Goal: Information Seeking & Learning: Find specific fact

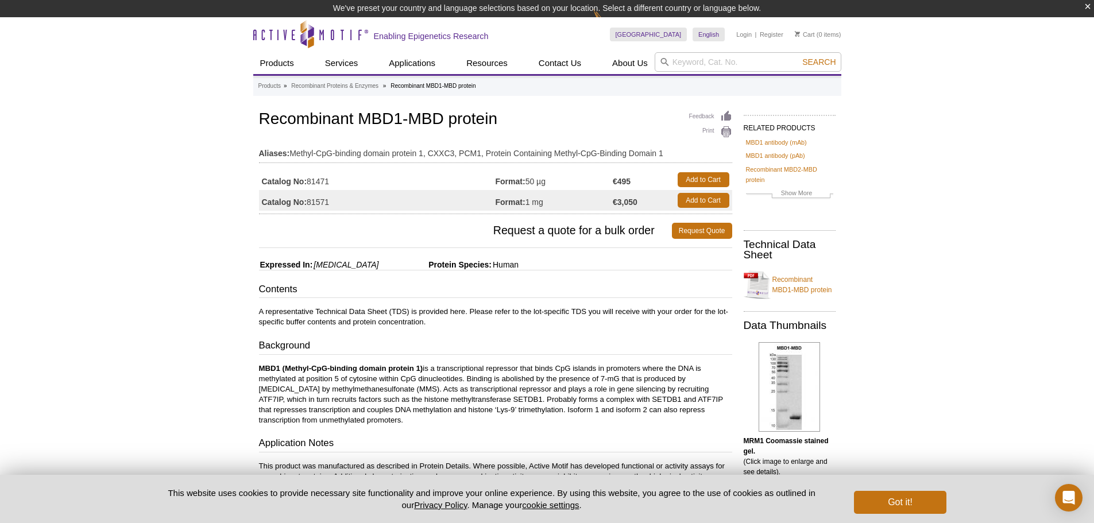
drag, startPoint x: 337, startPoint y: 184, endPoint x: 309, endPoint y: 189, distance: 28.7
click at [309, 189] on tbody "Catalog No: 81471 Format: 50 µg €495 Add to Cart Catalog No: 81571 Format: 1 mg…" at bounding box center [495, 189] width 473 height 41
drag, startPoint x: 911, startPoint y: 150, endPoint x: 939, endPoint y: 107, distance: 51.8
click at [926, 153] on div "Active Motif Logo Enabling Epigenetics Research 0 Search Skip to content Active…" at bounding box center [547, 504] width 1094 height 975
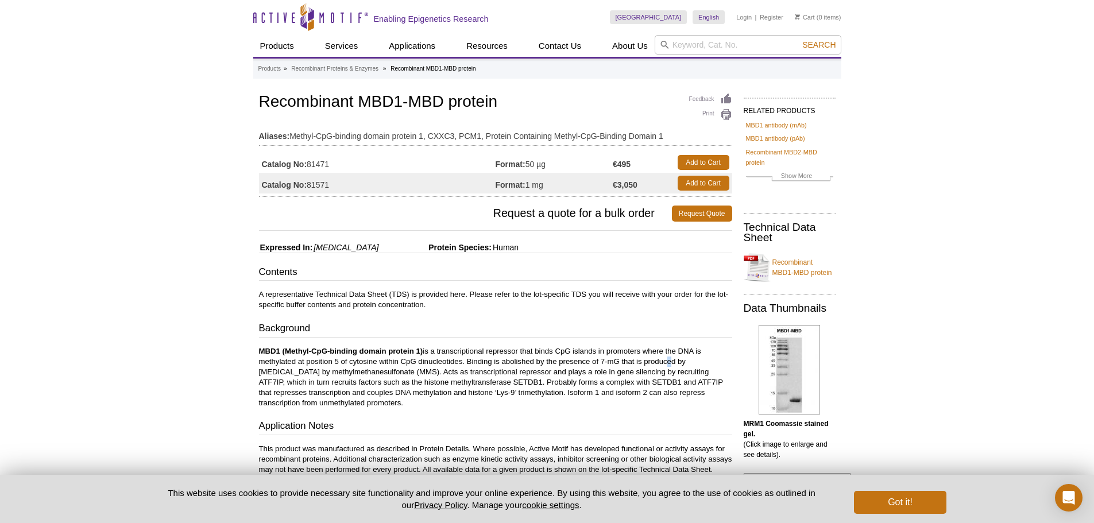
drag, startPoint x: 665, startPoint y: 365, endPoint x: 661, endPoint y: 354, distance: 11.1
click at [667, 363] on p "MBD1 (Methyl-CpG-binding domain protein 1) is a transcriptional repressor that …" at bounding box center [495, 377] width 473 height 62
drag, startPoint x: 333, startPoint y: 157, endPoint x: 308, endPoint y: 162, distance: 25.3
click at [308, 162] on td "Catalog No: 81471" at bounding box center [377, 162] width 237 height 21
copy td "81471"
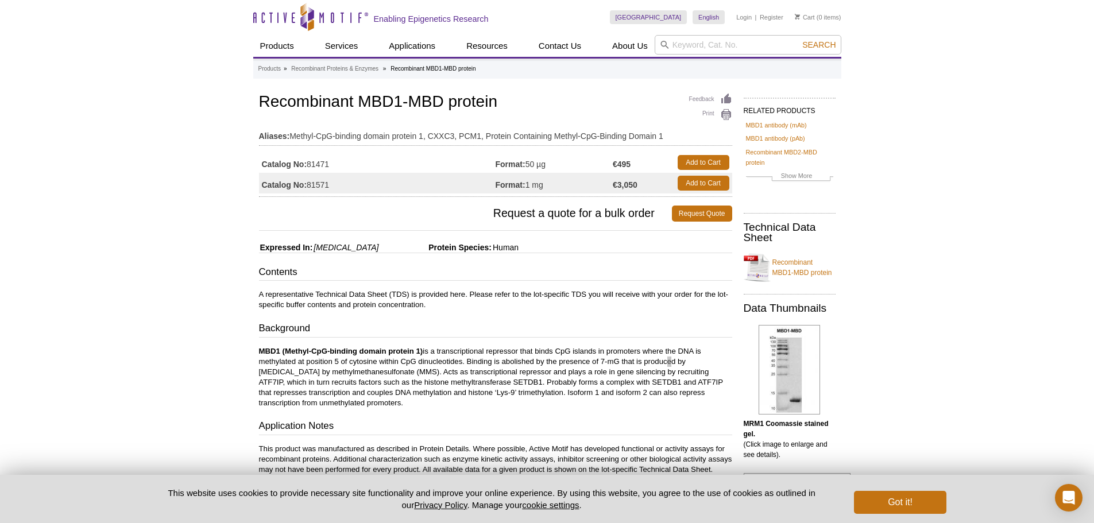
scroll to position [57, 0]
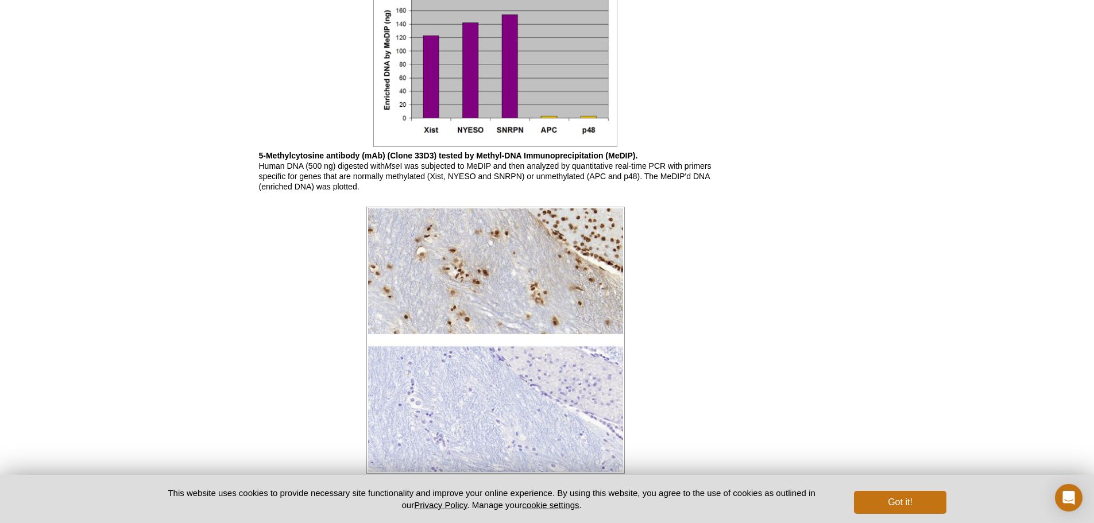
scroll to position [746, 0]
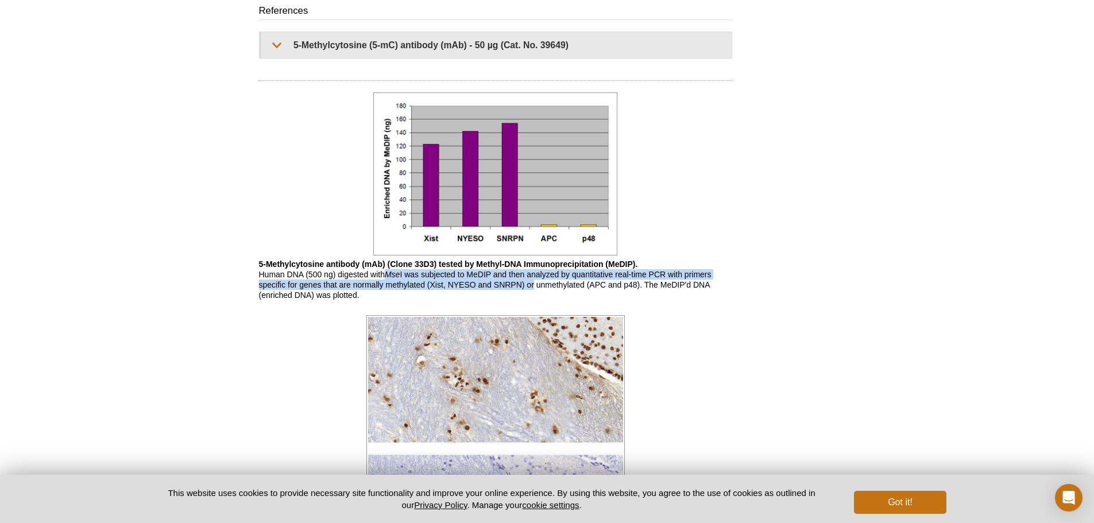
drag, startPoint x: 382, startPoint y: 275, endPoint x: 532, endPoint y: 281, distance: 149.4
click at [532, 281] on p "5-Methylcytosine antibody (mAb) (Clone 33D3) tested by Methyl-DNA Immunoprecipi…" at bounding box center [495, 279] width 473 height 41
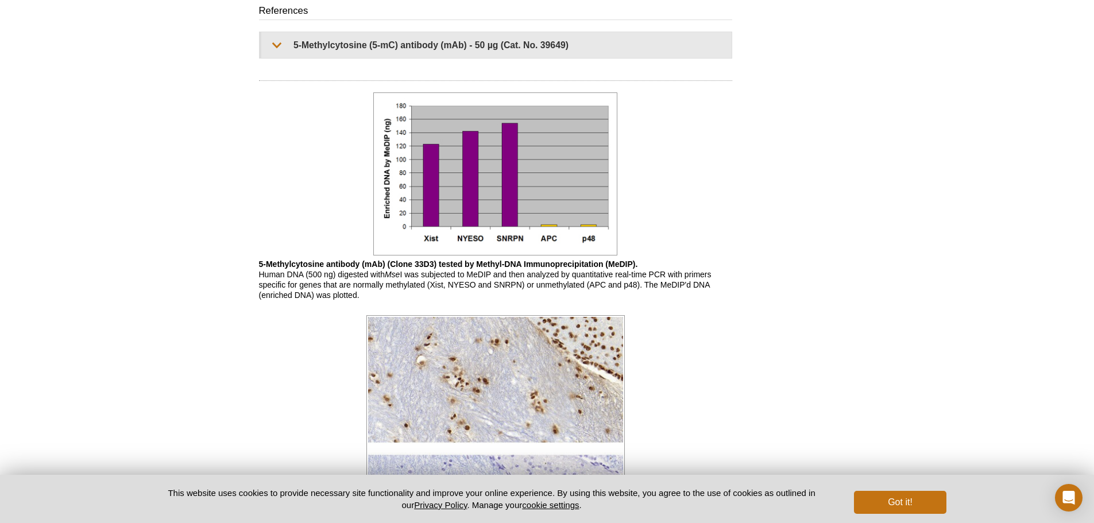
click at [429, 294] on p "5-Methylcytosine antibody (mAb) (Clone 33D3) tested by Methyl-DNA Immunoprecipi…" at bounding box center [495, 279] width 473 height 41
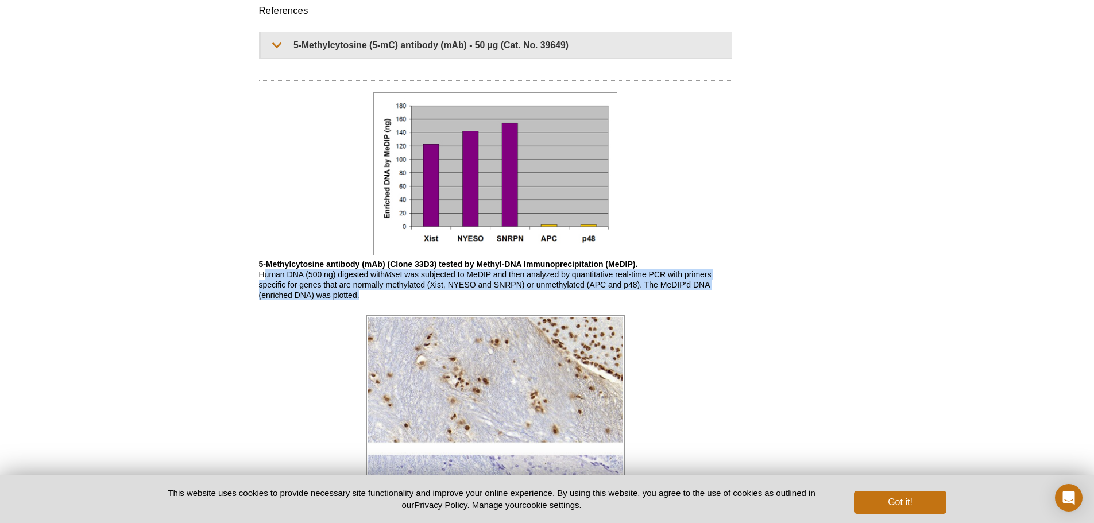
drag, startPoint x: 369, startPoint y: 302, endPoint x: 199, endPoint y: 315, distance: 170.4
click at [246, 280] on div "Active Motif Logo Enabling Epigenetics Research 0 Search Skip to content Active…" at bounding box center [547, 187] width 1094 height 1866
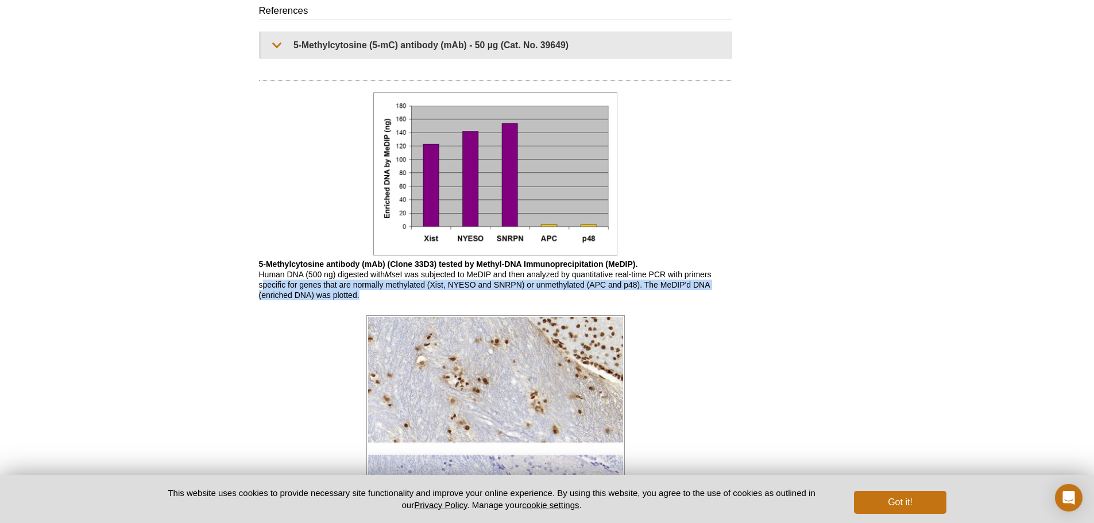
click at [199, 324] on div "Active Motif Logo Enabling Epigenetics Research 0 Search Skip to content Active…" at bounding box center [547, 187] width 1094 height 1866
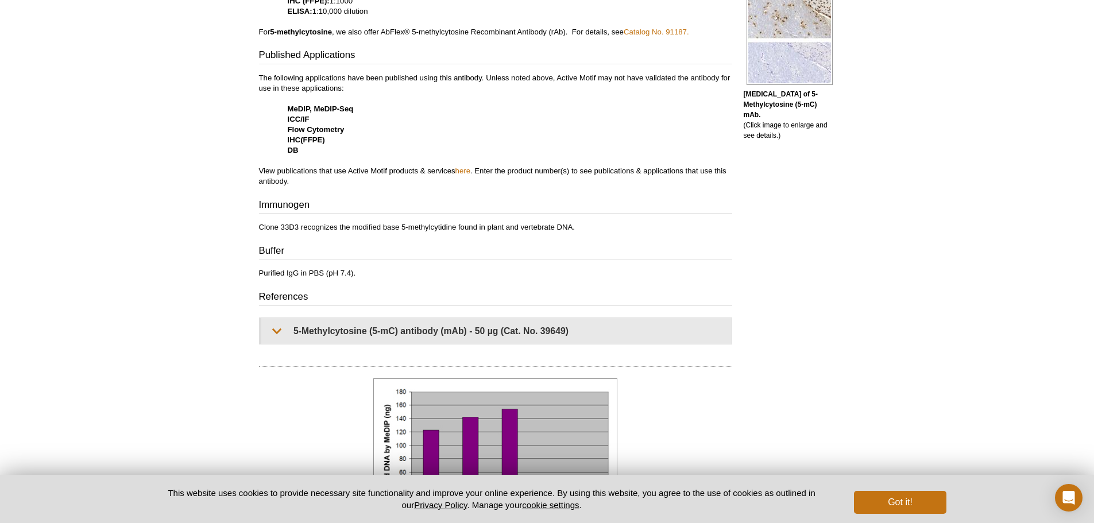
scroll to position [459, 0]
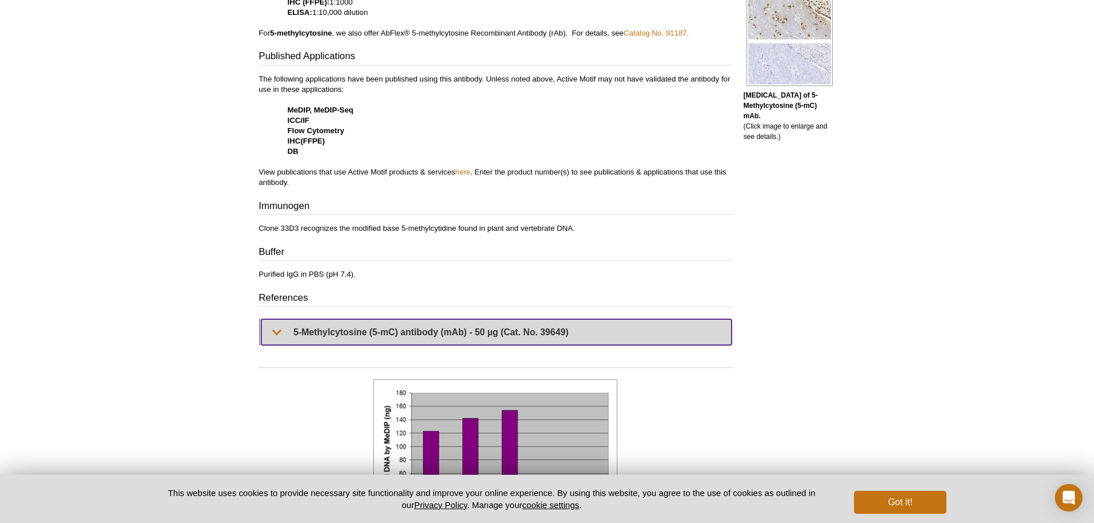
click at [274, 335] on summary "5-Methylcytosine (5-mC) antibody (mAb) - 50 µg (Cat. No. 39649)" at bounding box center [496, 332] width 470 height 26
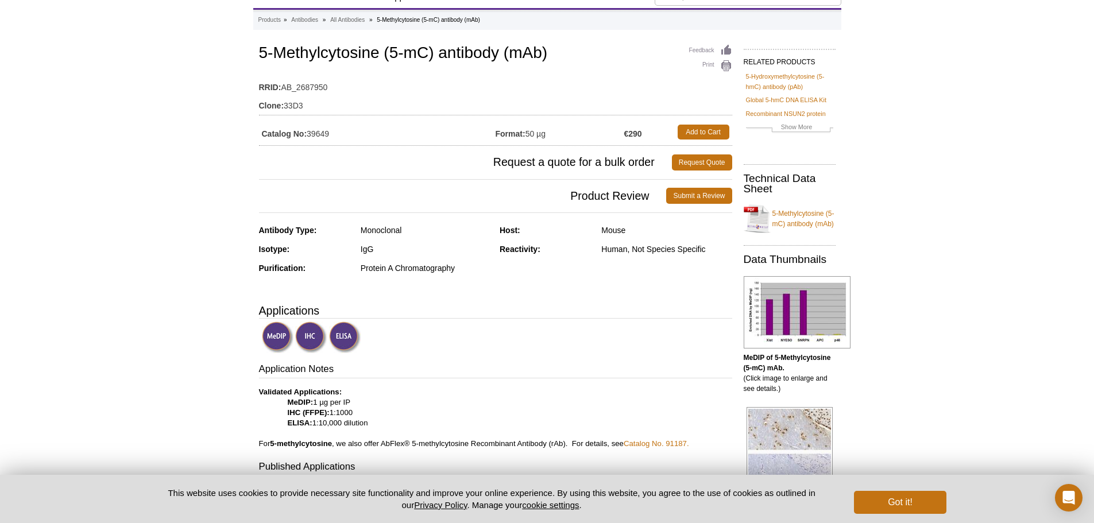
scroll to position [0, 0]
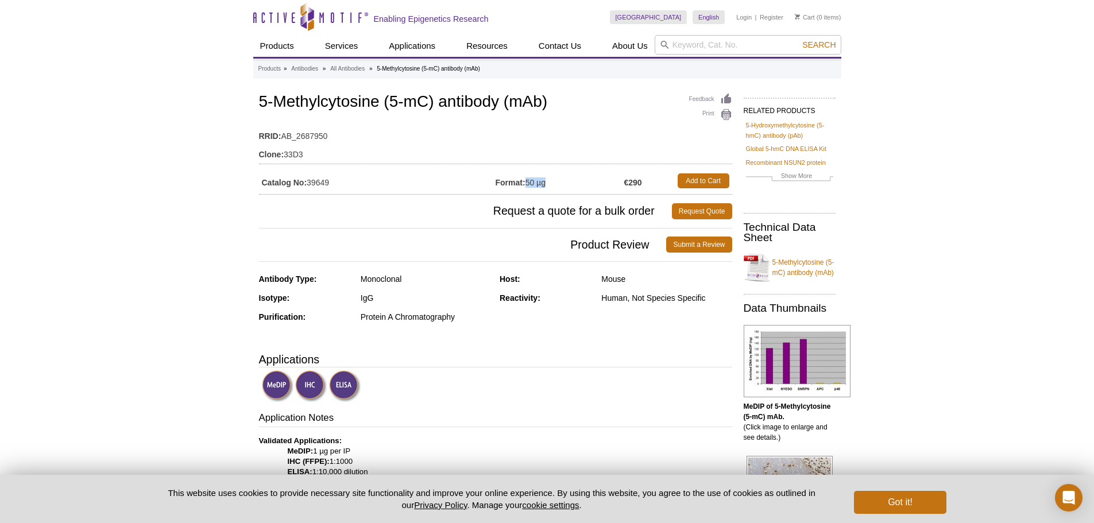
drag, startPoint x: 529, startPoint y: 180, endPoint x: 543, endPoint y: 180, distance: 13.8
click at [543, 180] on td "Format: 50 µg" at bounding box center [560, 181] width 129 height 21
click at [585, 275] on div "Host:" at bounding box center [546, 279] width 93 height 10
click at [794, 266] on link "5-Methylcytosine (5-mC) antibody (mAb)" at bounding box center [790, 267] width 92 height 34
drag, startPoint x: 363, startPoint y: 297, endPoint x: 383, endPoint y: 297, distance: 19.5
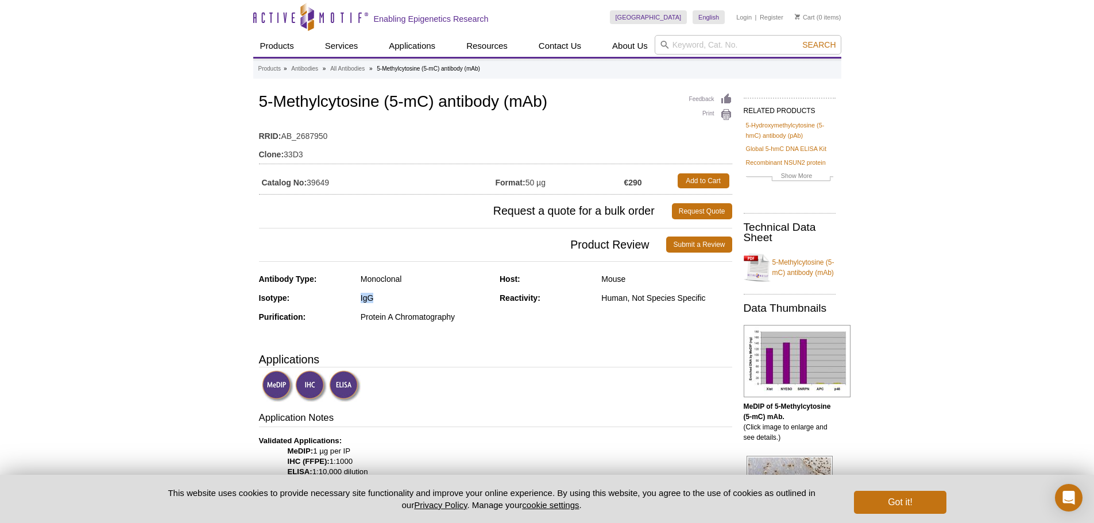
click at [383, 297] on div "Isotype: IgG" at bounding box center [375, 302] width 233 height 19
click at [512, 334] on div "Antibody Type: Monoclonal Isotype: IgG Purification: Protein A Chromatography H…" at bounding box center [495, 306] width 473 height 65
click at [598, 299] on div "Reactivity: Human, Not Species Specific" at bounding box center [616, 302] width 233 height 19
drag, startPoint x: 394, startPoint y: 296, endPoint x: 346, endPoint y: 302, distance: 49.1
click at [344, 301] on div "Isotype: IgG" at bounding box center [375, 302] width 233 height 19
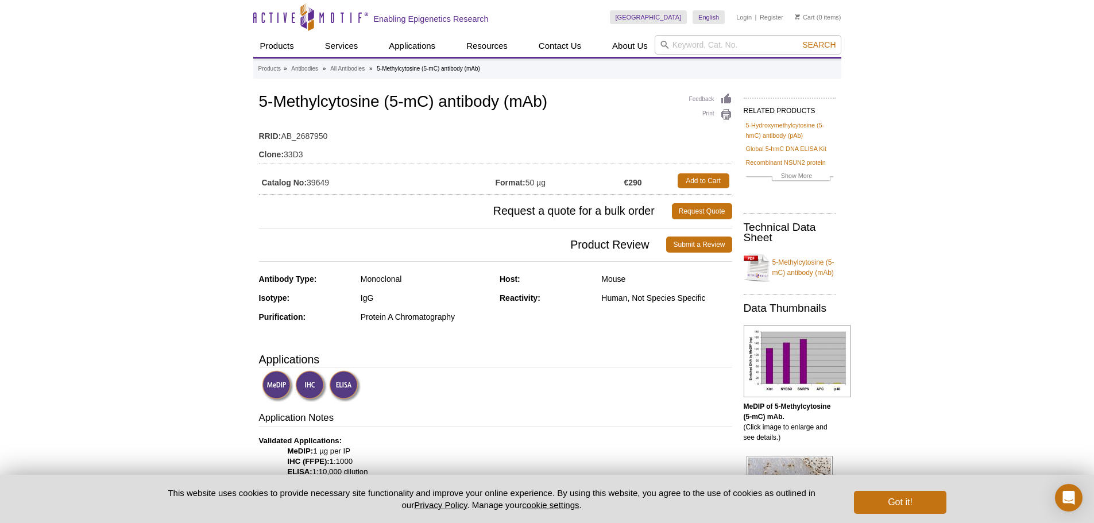
click at [567, 132] on td "RRID: AB_2687950" at bounding box center [495, 133] width 473 height 18
drag, startPoint x: 240, startPoint y: 106, endPoint x: 365, endPoint y: 110, distance: 125.3
click at [380, 172] on td "Catalog No: 39649" at bounding box center [377, 181] width 237 height 21
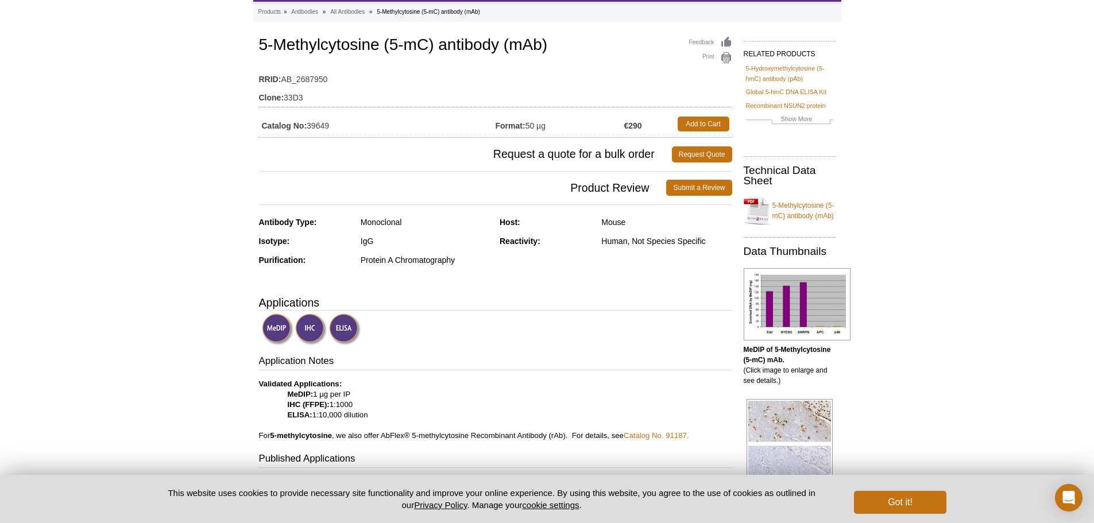
scroll to position [57, 0]
drag, startPoint x: 382, startPoint y: 258, endPoint x: 434, endPoint y: 259, distance: 51.7
click at [434, 259] on div "Protein A Chromatography" at bounding box center [426, 259] width 130 height 10
drag, startPoint x: 405, startPoint y: 221, endPoint x: 419, endPoint y: 220, distance: 13.2
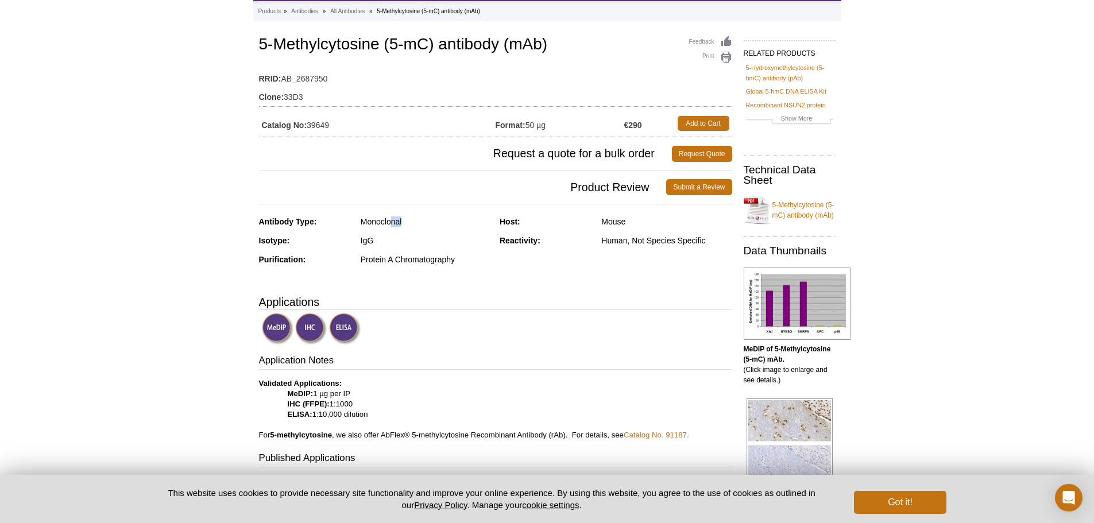
click at [418, 220] on div "Monoclonal" at bounding box center [426, 221] width 130 height 10
drag, startPoint x: 516, startPoint y: 273, endPoint x: 586, endPoint y: 247, distance: 75.2
click at [518, 272] on div "Antibody Type: Monoclonal Isotype: IgG Purification: Protein A Chromatography H…" at bounding box center [495, 248] width 473 height 65
drag, startPoint x: 621, startPoint y: 245, endPoint x: 675, endPoint y: 245, distance: 54.0
click at [675, 245] on div "Reactivity: Human, Not Species Specific" at bounding box center [616, 244] width 233 height 19
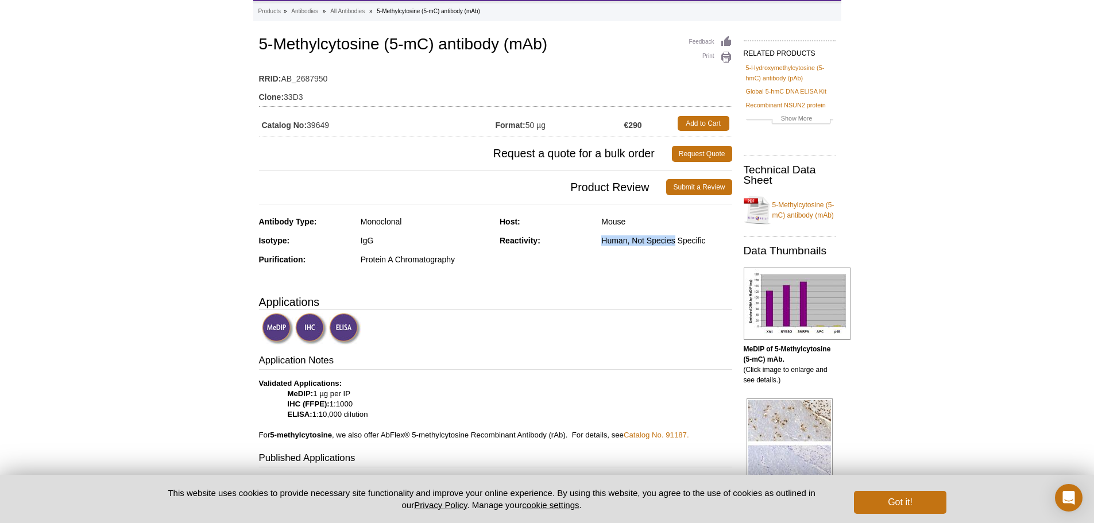
click at [594, 276] on div "Antibody Type: Monoclonal Isotype: IgG Purification: Protein A Chromatography H…" at bounding box center [495, 248] width 473 height 65
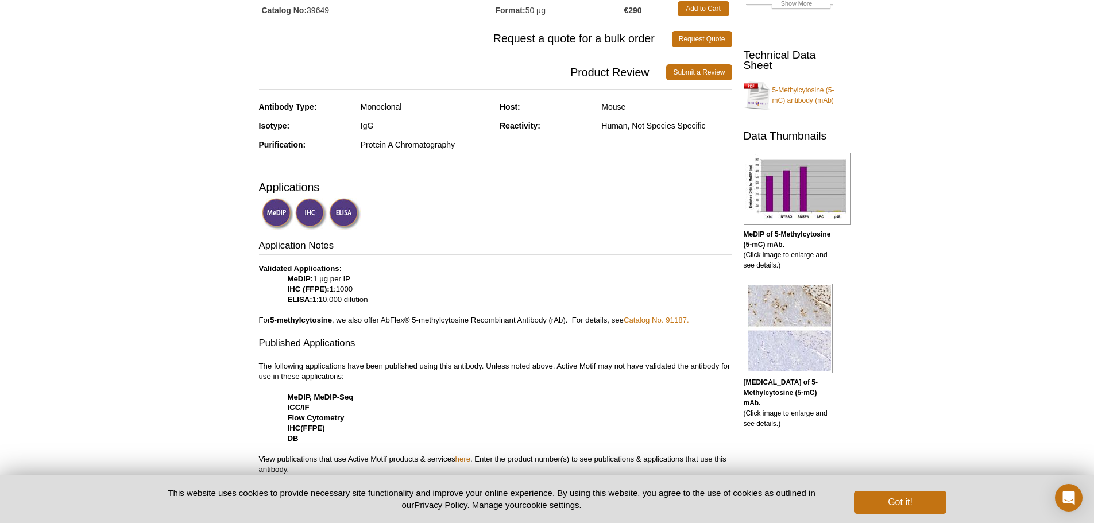
scroll to position [115, 0]
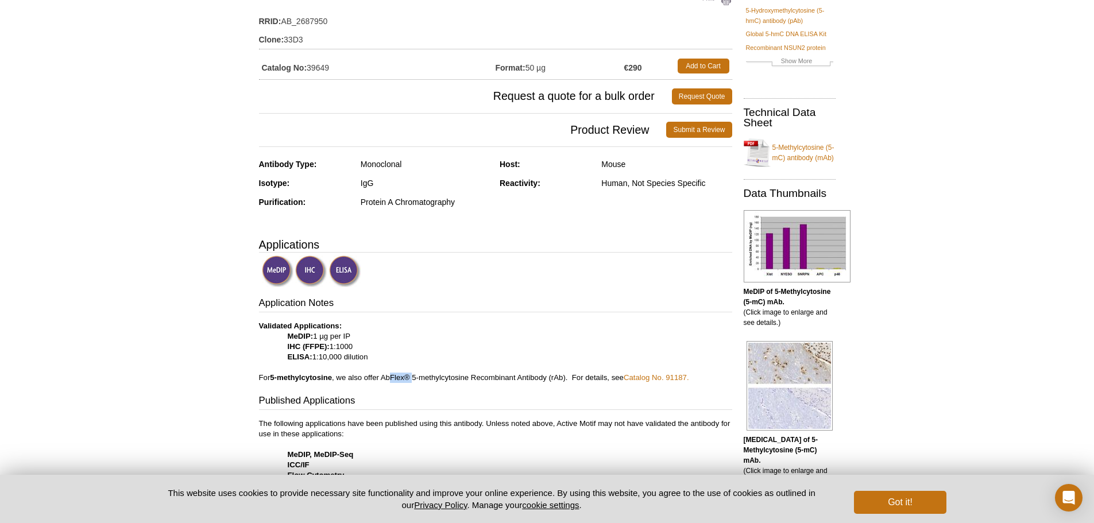
drag, startPoint x: 400, startPoint y: 378, endPoint x: 415, endPoint y: 378, distance: 14.9
click at [415, 378] on p "Validated Applications: MeDIP: 1 µg per IP IHC (FFPE): 1:1000 ELISA: 1:10,000 d…" at bounding box center [495, 352] width 473 height 62
drag, startPoint x: 461, startPoint y: 374, endPoint x: 506, endPoint y: 375, distance: 45.4
click at [498, 375] on p "Validated Applications: MeDIP: 1 µg per IP IHC (FFPE): 1:1000 ELISA: 1:10,000 d…" at bounding box center [495, 352] width 473 height 62
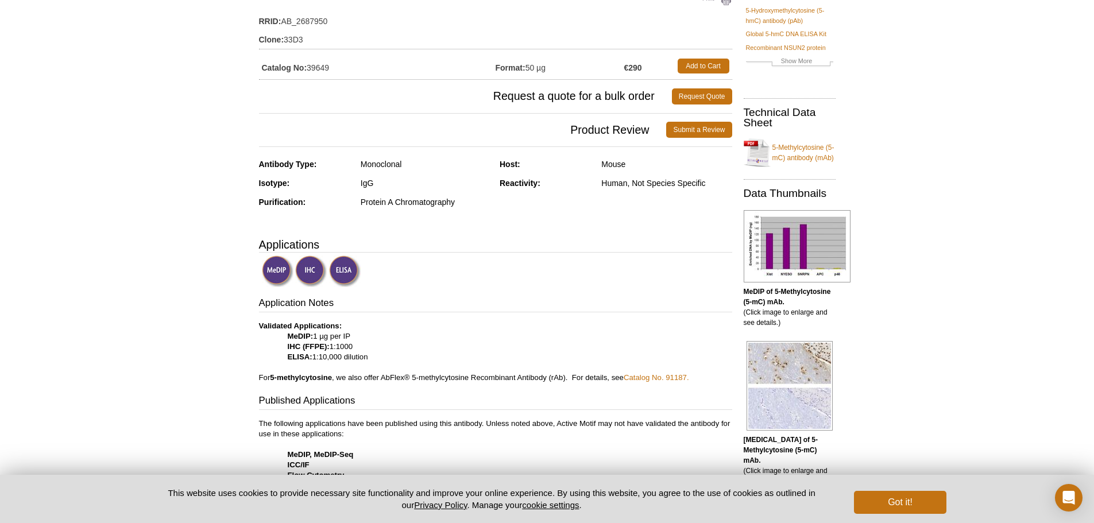
click at [551, 382] on p "Validated Applications: MeDIP: 1 µg per IP IHC (FFPE): 1:1000 ELISA: 1:10,000 d…" at bounding box center [495, 352] width 473 height 62
click at [649, 377] on link "Catalog No. 91187." at bounding box center [656, 377] width 65 height 9
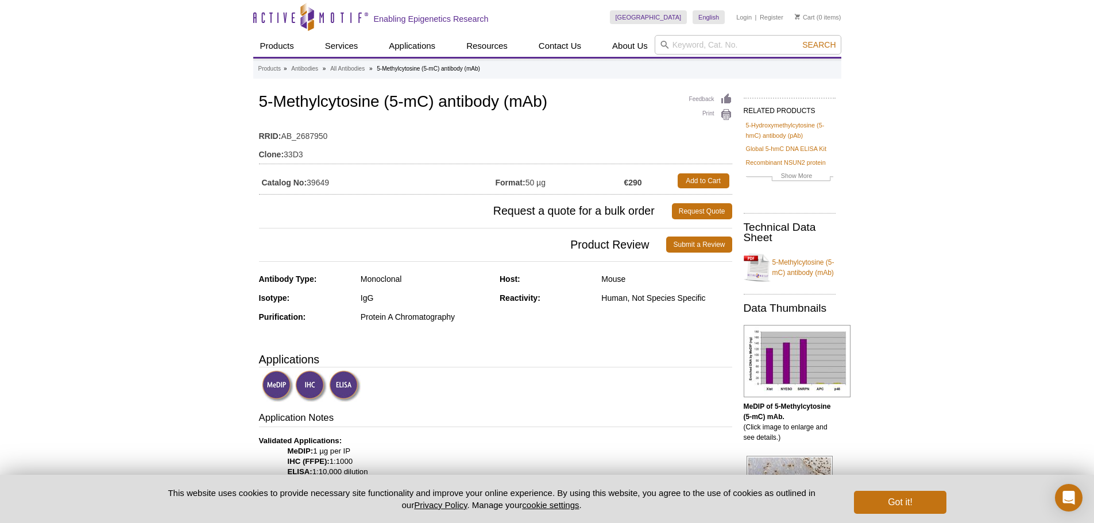
click at [576, 357] on h3 "Applications" at bounding box center [495, 359] width 473 height 17
click at [617, 374] on div at bounding box center [497, 387] width 470 height 34
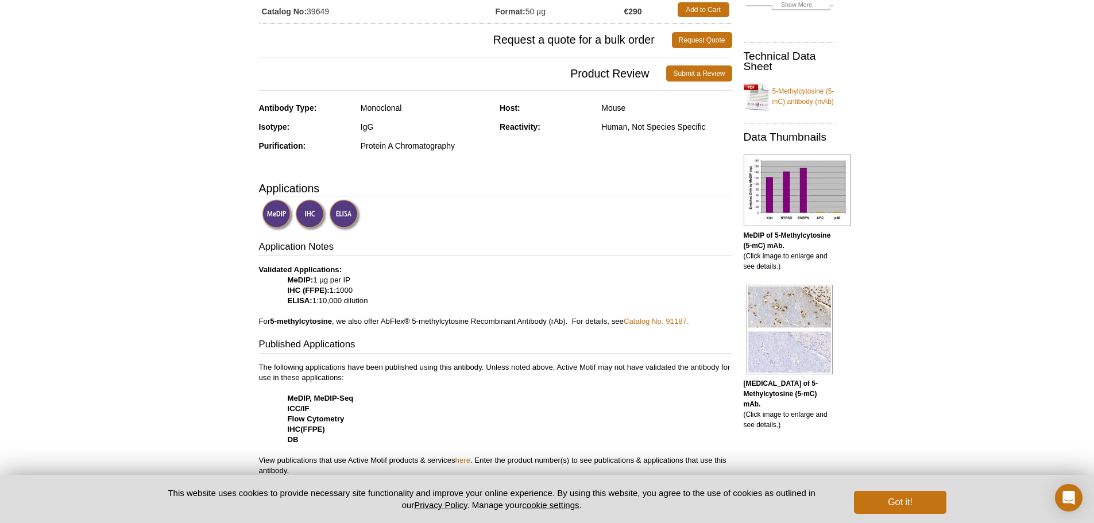
scroll to position [172, 0]
drag, startPoint x: 306, startPoint y: 280, endPoint x: 360, endPoint y: 291, distance: 55.0
click at [358, 288] on p "Validated Applications: MeDIP: 1 µg per IP IHC (FFPE): 1:1000 ELISA: 1:10,000 d…" at bounding box center [495, 295] width 473 height 62
click at [373, 310] on p "Validated Applications: MeDIP: 1 µg per IP IHC (FFPE): 1:1000 ELISA: 1:10,000 d…" at bounding box center [495, 295] width 473 height 62
drag, startPoint x: 383, startPoint y: 304, endPoint x: 284, endPoint y: 277, distance: 102.2
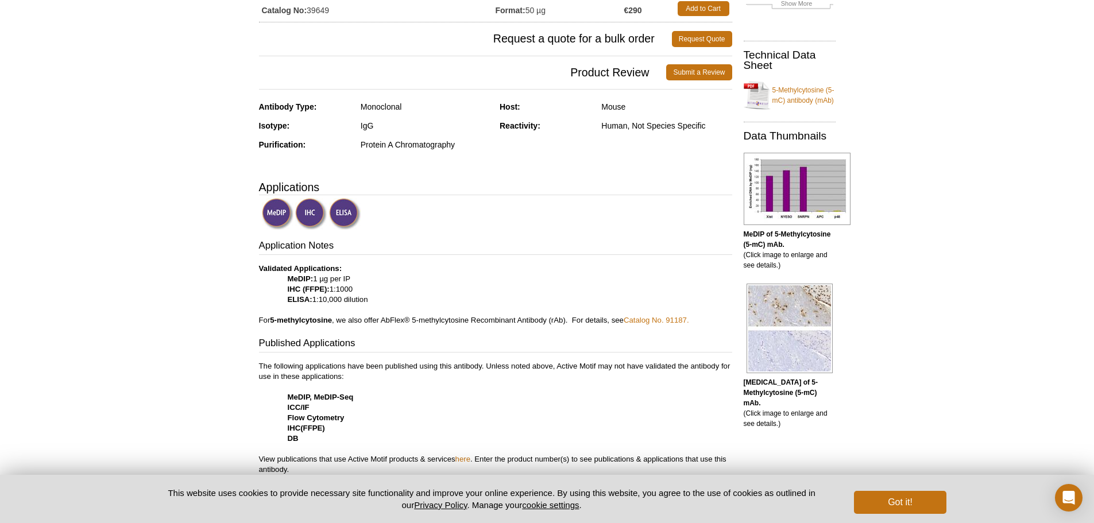
click at [284, 277] on p "Validated Applications: MeDIP: 1 µg per IP IHC (FFPE): 1:1000 ELISA: 1:10,000 d…" at bounding box center [495, 295] width 473 height 62
click at [452, 281] on p "Validated Applications: MeDIP: 1 µg per IP IHC (FFPE): 1:1000 ELISA: 1:10,000 d…" at bounding box center [495, 295] width 473 height 62
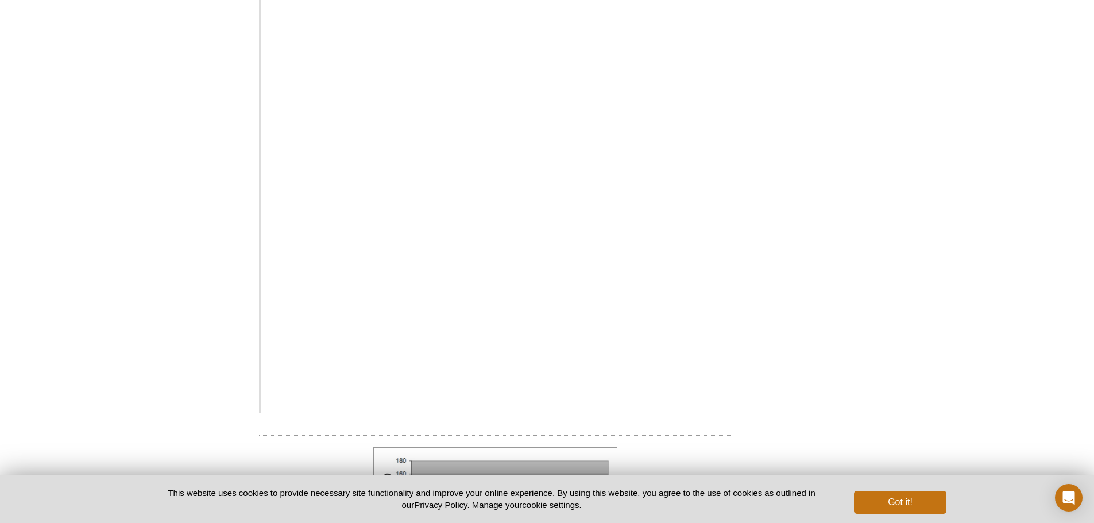
scroll to position [837, 0]
click at [884, 175] on div "Active Motif Logo Enabling Epigenetics Research 0 Search Skip to content Active…" at bounding box center [547, 347] width 1094 height 2369
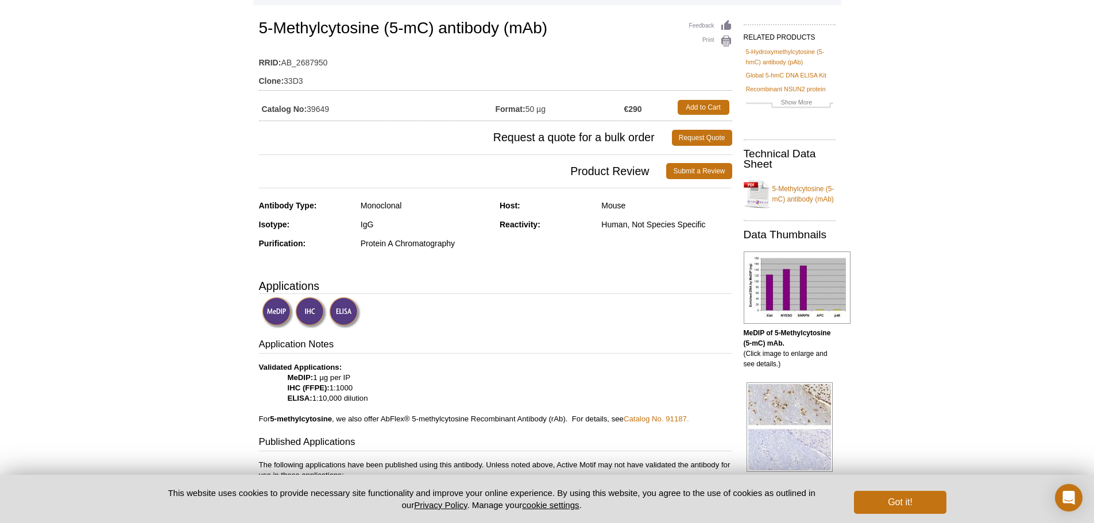
scroll to position [0, 0]
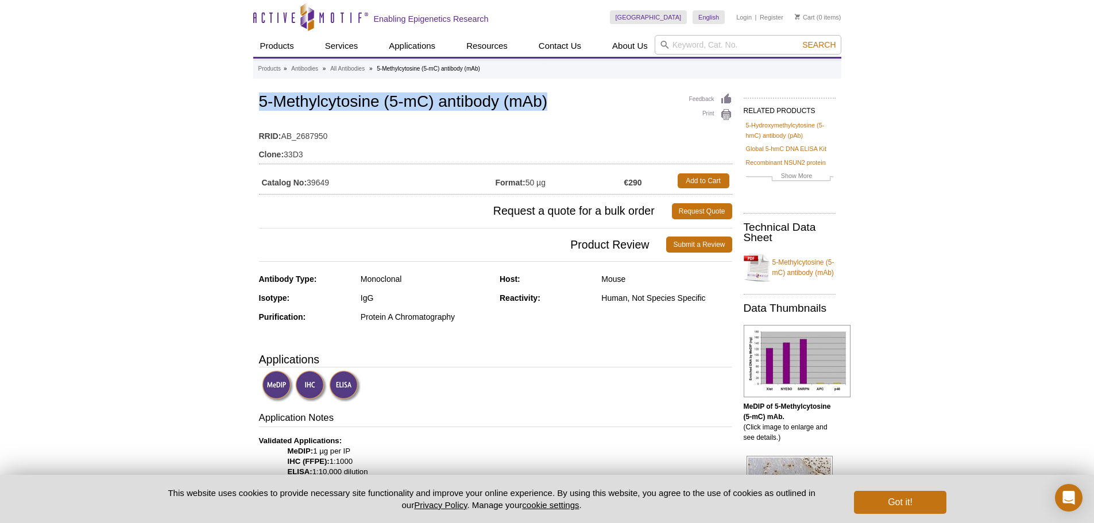
drag, startPoint x: 255, startPoint y: 98, endPoint x: 550, endPoint y: 101, distance: 295.1
click at [586, 127] on td "RRID: AB_2687950" at bounding box center [495, 133] width 473 height 18
drag, startPoint x: 332, startPoint y: 182, endPoint x: 309, endPoint y: 180, distance: 23.7
click at [309, 180] on td "Catalog No: 39649" at bounding box center [377, 181] width 237 height 21
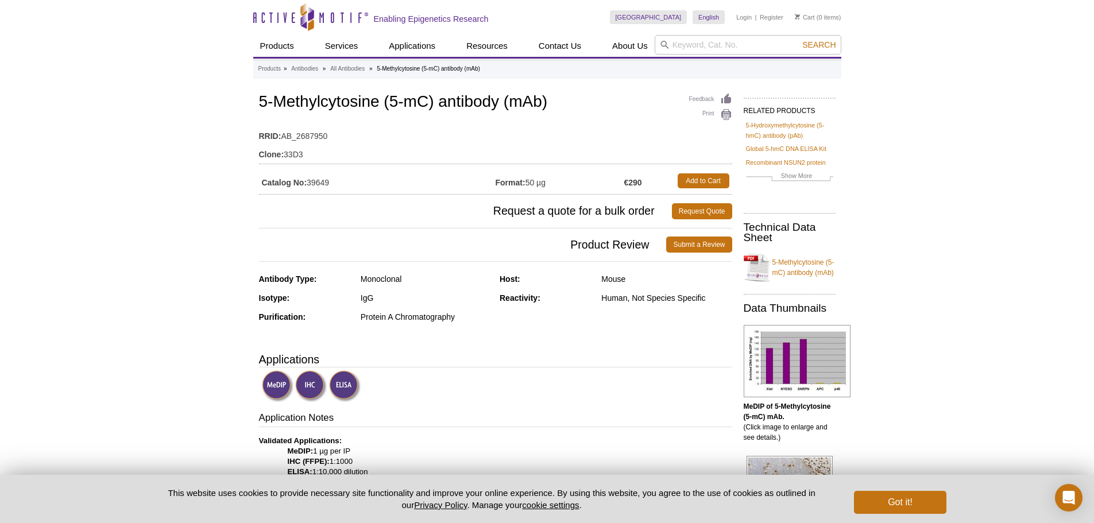
drag, startPoint x: 390, startPoint y: 132, endPoint x: 375, endPoint y: 149, distance: 23.2
click at [390, 132] on td "RRID: AB_2687950" at bounding box center [495, 133] width 473 height 18
drag, startPoint x: 331, startPoint y: 183, endPoint x: 310, endPoint y: 189, distance: 21.6
click at [310, 189] on td "Catalog No: 39649" at bounding box center [377, 181] width 237 height 21
copy td "39649"
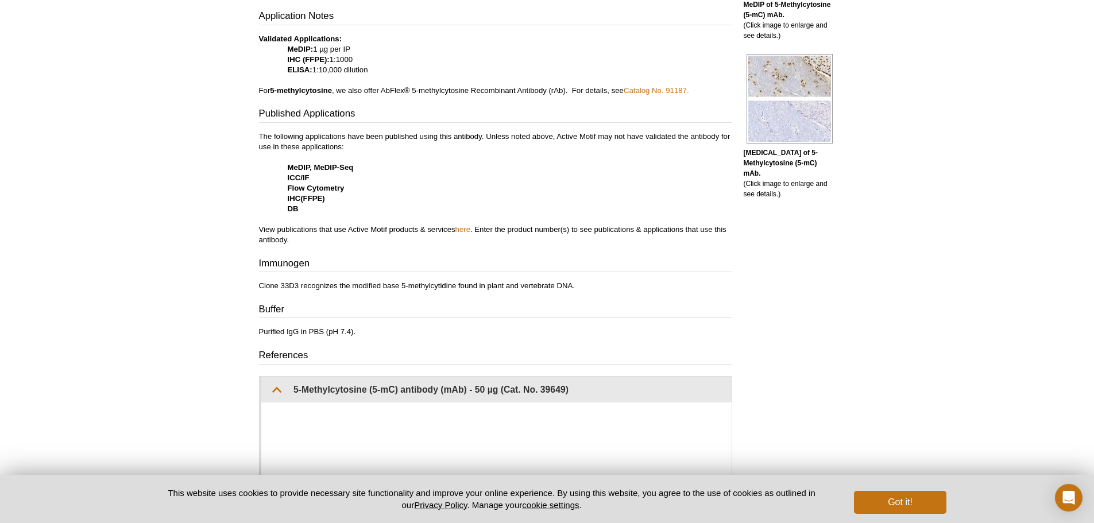
scroll to position [57, 0]
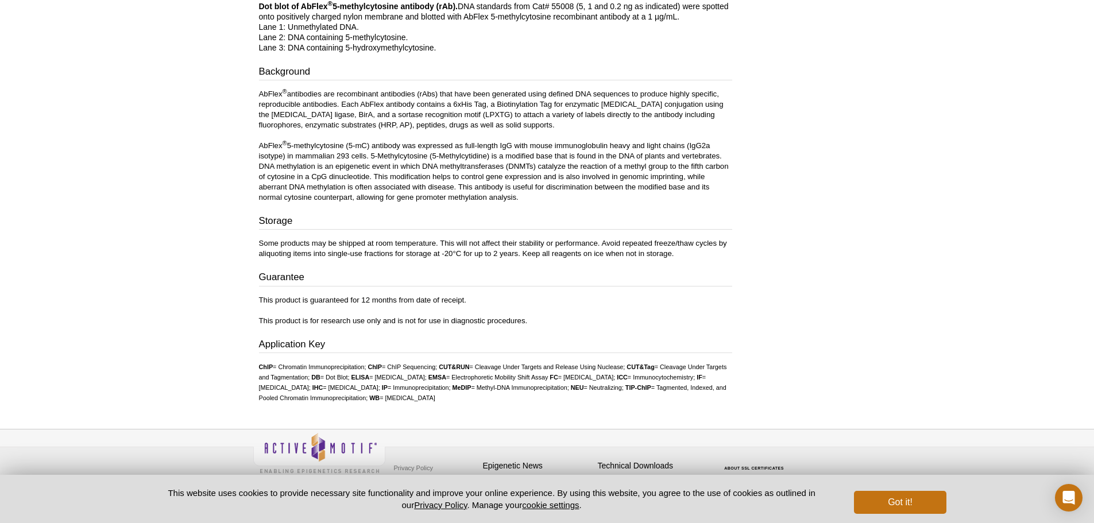
scroll to position [691, 0]
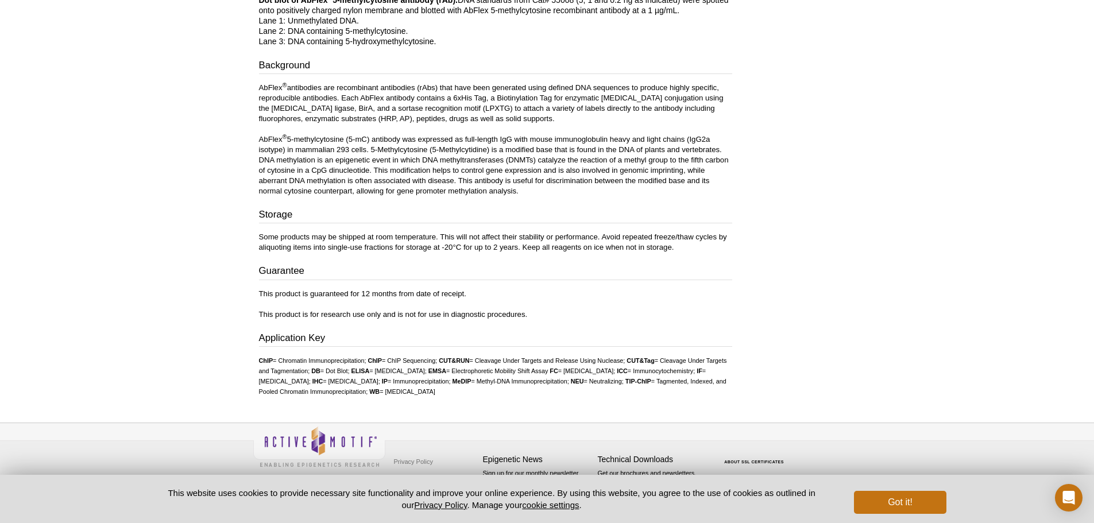
drag, startPoint x: 320, startPoint y: 301, endPoint x: 403, endPoint y: 300, distance: 82.7
click at [403, 300] on p "This product is guaranteed for 12 months from date of receipt. This product is …" at bounding box center [495, 304] width 473 height 31
drag, startPoint x: 318, startPoint y: 322, endPoint x: 434, endPoint y: 315, distance: 115.6
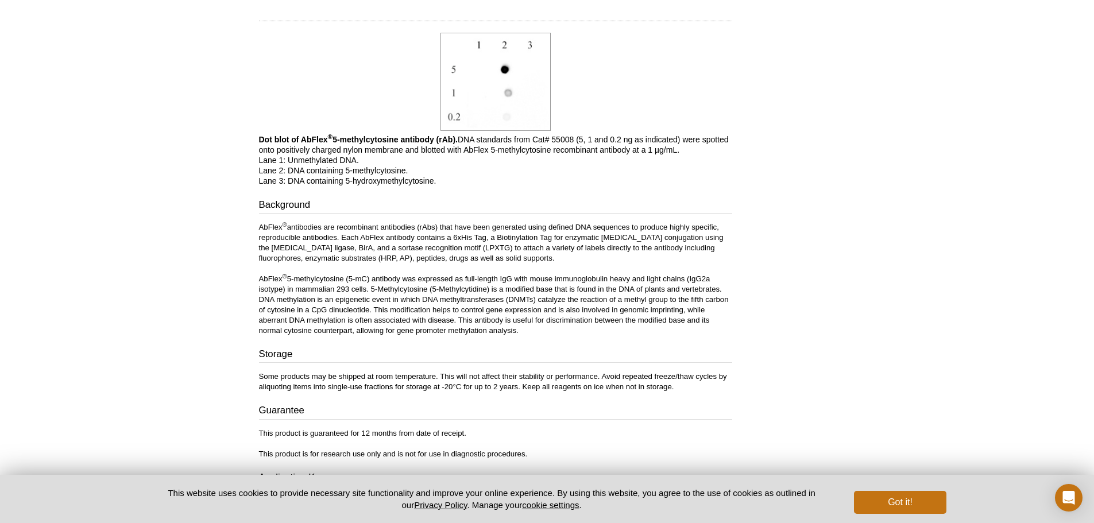
scroll to position [404, 0]
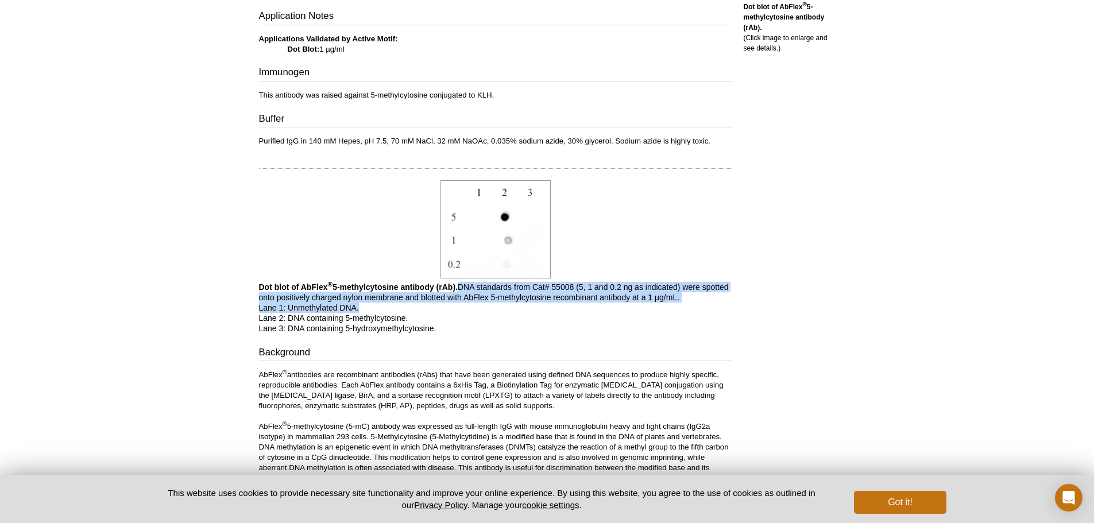
drag, startPoint x: 389, startPoint y: 303, endPoint x: 455, endPoint y: 291, distance: 67.2
click at [455, 291] on p "Dot blot of AbFlex ® 5-methylcytosine antibody (rAb). DNA standards from Cat# 5…" at bounding box center [495, 308] width 473 height 52
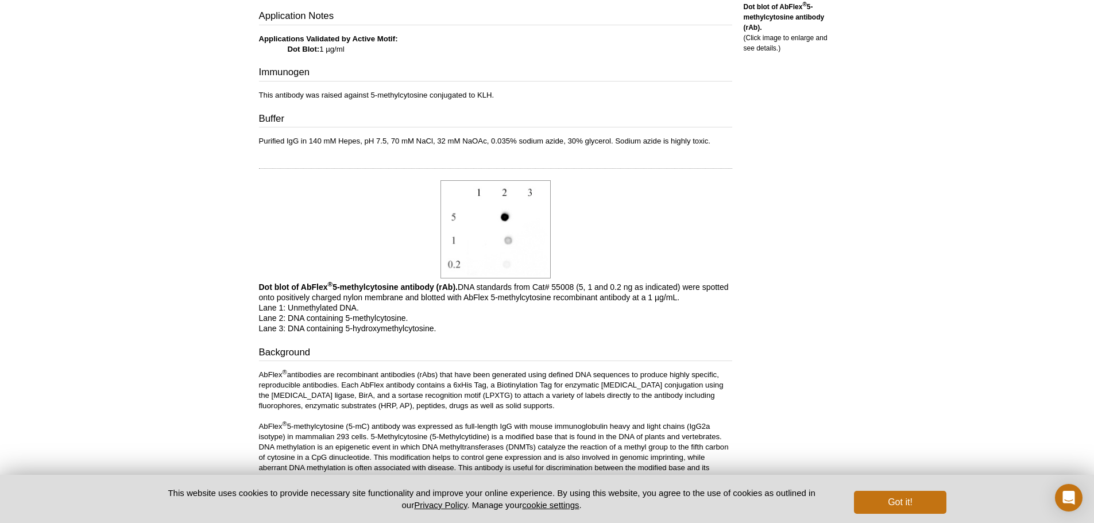
click at [484, 313] on p "Dot blot of AbFlex ® 5-methylcytosine antibody (rAb). DNA standards from Cat# 5…" at bounding box center [495, 308] width 473 height 52
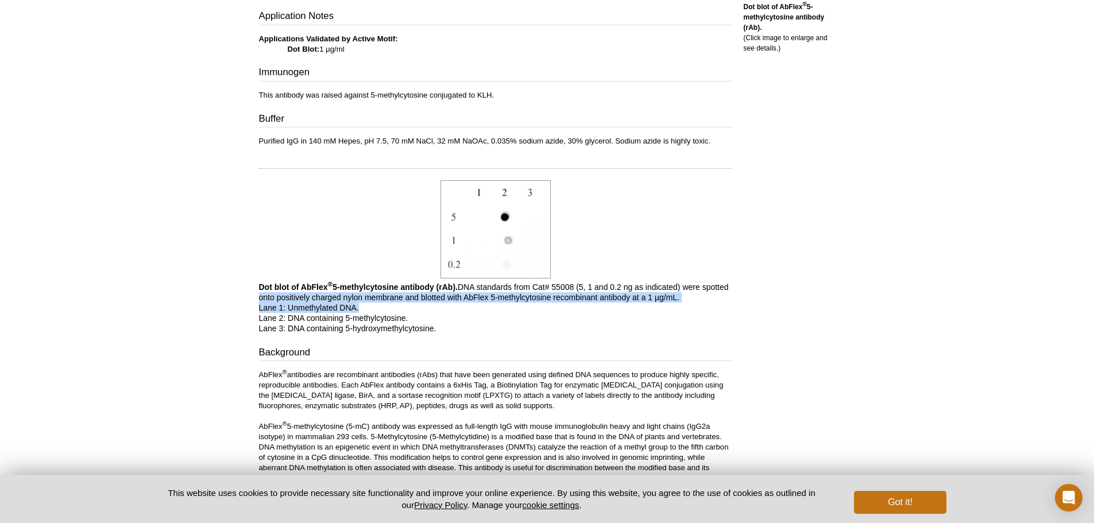
drag, startPoint x: 284, startPoint y: 300, endPoint x: 802, endPoint y: 305, distance: 517.9
click at [777, 307] on div "Feedback Print AbFlex ® 5-methylcytosine antibody (rAb) RRID: AB_2793794 Catalo…" at bounding box center [547, 184] width 588 height 997
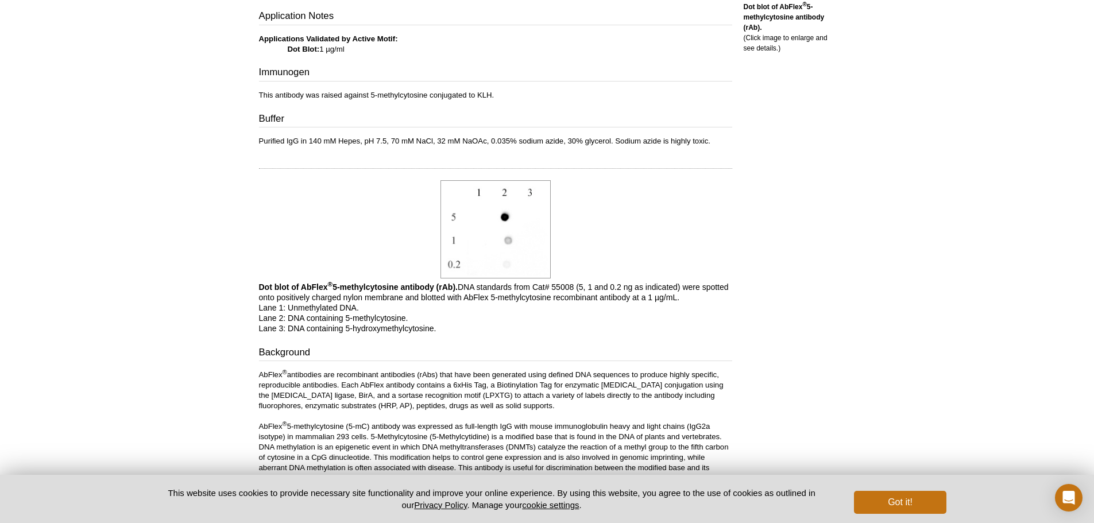
click at [816, 305] on div "RELATED PRODUCTS 5-Methylcytosine (5-mC) antibody (mAb) Recombinant NSUN2 prote…" at bounding box center [786, 184] width 109 height 997
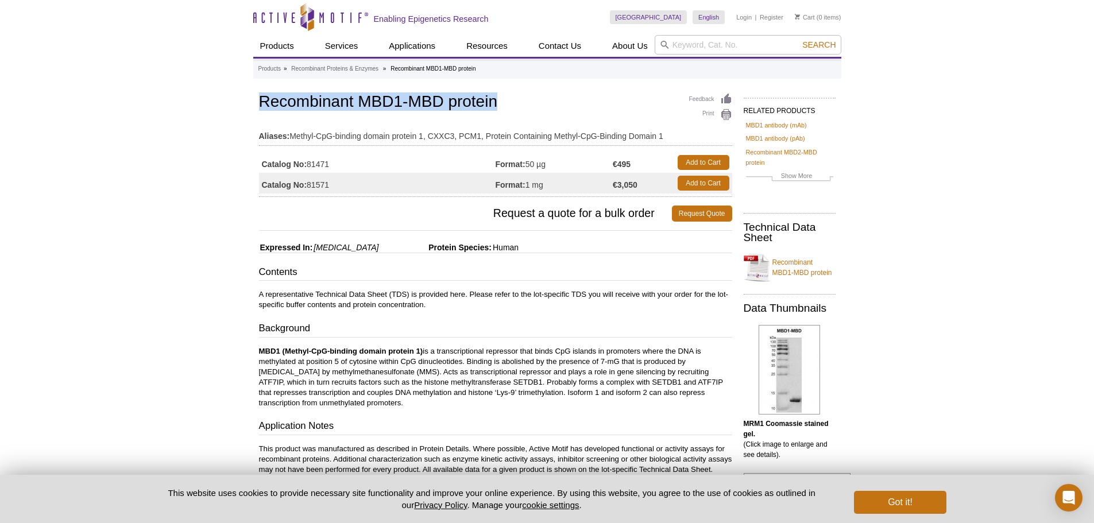
drag, startPoint x: 261, startPoint y: 98, endPoint x: 505, endPoint y: 95, distance: 244.6
click at [505, 95] on h1 "Recombinant MBD1-MBD protein" at bounding box center [495, 103] width 473 height 20
copy h1 "Recombinant MBD1-MBD protein"
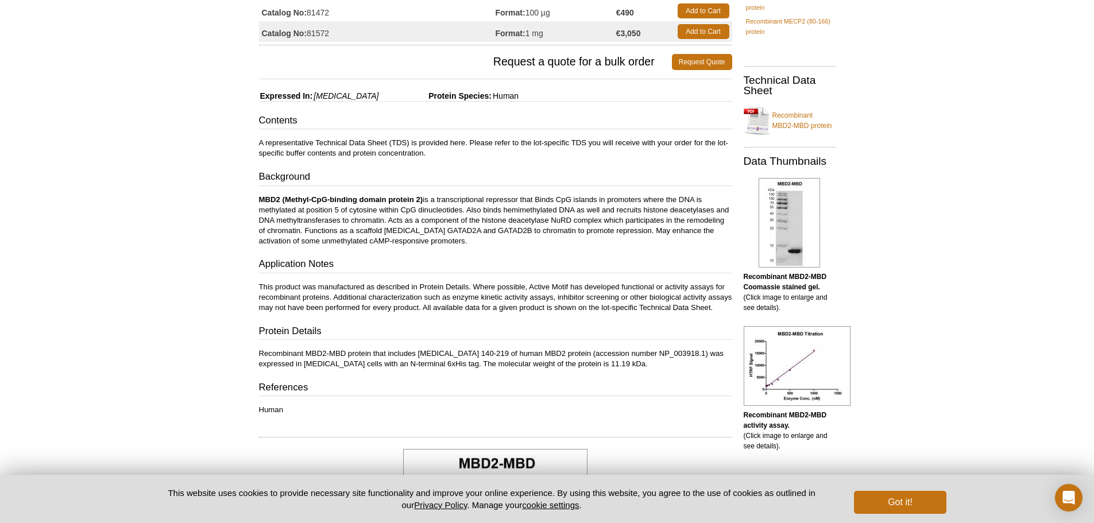
scroll to position [172, 0]
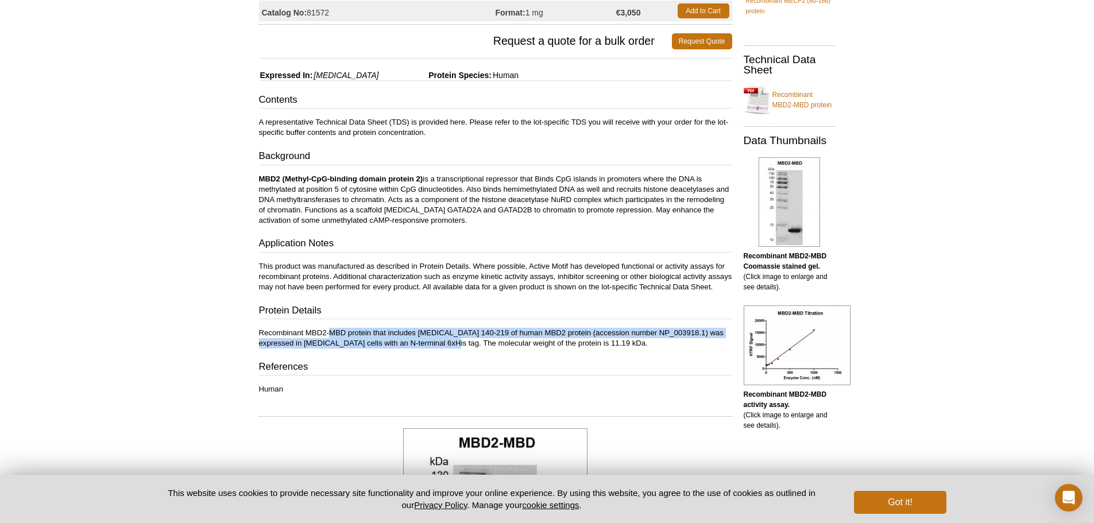
click at [451, 349] on p "Recombinant MBD2-MBD protein that includes [MEDICAL_DATA] 140-219 of human MBD2…" at bounding box center [495, 338] width 473 height 21
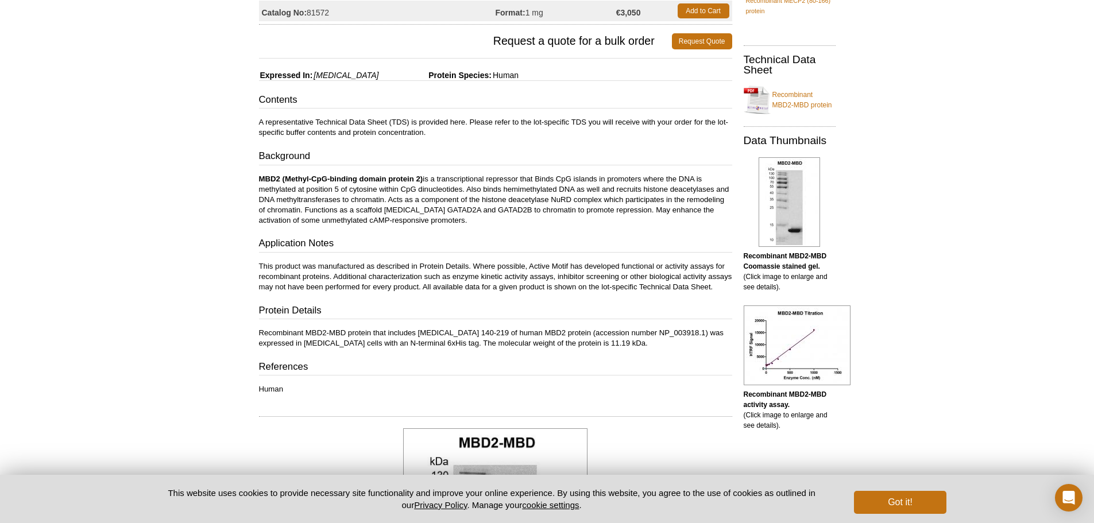
click at [467, 367] on div "Contents A representative Technical Data Sheet (TDS) is provided here. Please r…" at bounding box center [495, 244] width 473 height 302
drag, startPoint x: 540, startPoint y: 354, endPoint x: 481, endPoint y: 354, distance: 59.1
click at [482, 349] on p "Recombinant MBD2-MBD protein that includes [MEDICAL_DATA] 140-219 of human MBD2…" at bounding box center [495, 338] width 473 height 21
click at [424, 364] on div "Contents A representative Technical Data Sheet (TDS) is provided here. Please r…" at bounding box center [495, 244] width 473 height 302
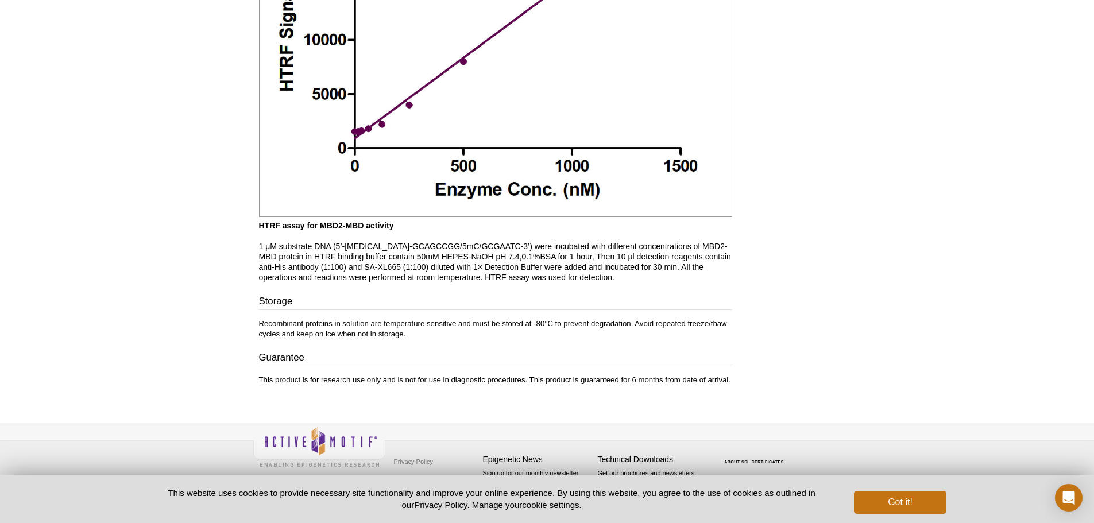
scroll to position [1074, 0]
drag, startPoint x: 303, startPoint y: 284, endPoint x: 397, endPoint y: 277, distance: 94.4
click at [397, 297] on h3 "Storage" at bounding box center [495, 303] width 473 height 16
drag, startPoint x: 276, startPoint y: 326, endPoint x: 354, endPoint y: 326, distance: 78.1
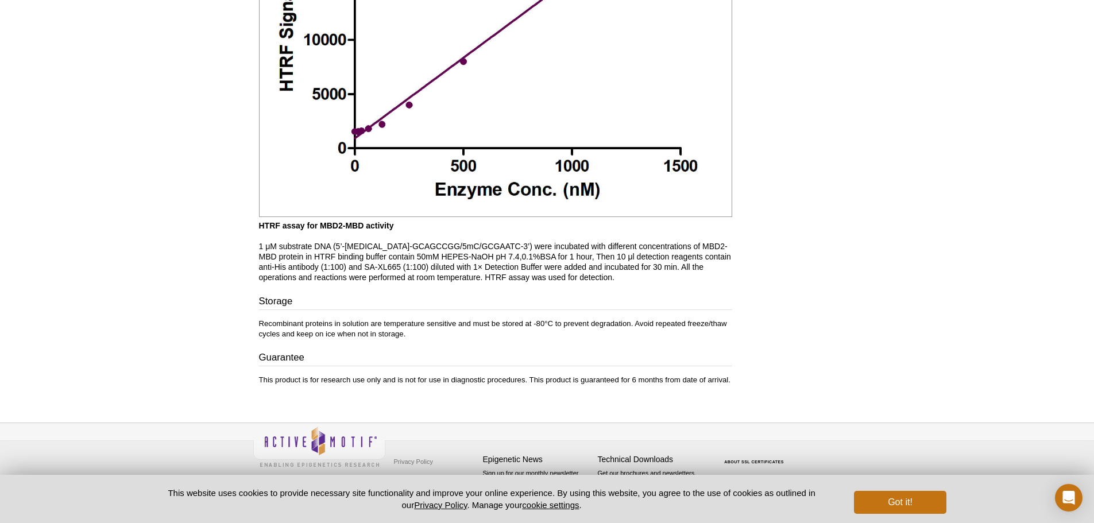
click at [304, 326] on p "Recombinant proteins in solution are temperature sensitive and must be stored a…" at bounding box center [495, 329] width 473 height 21
click at [371, 347] on div "Storage Recombinant proteins in solution are temperature sensitive and must be …" at bounding box center [495, 340] width 473 height 91
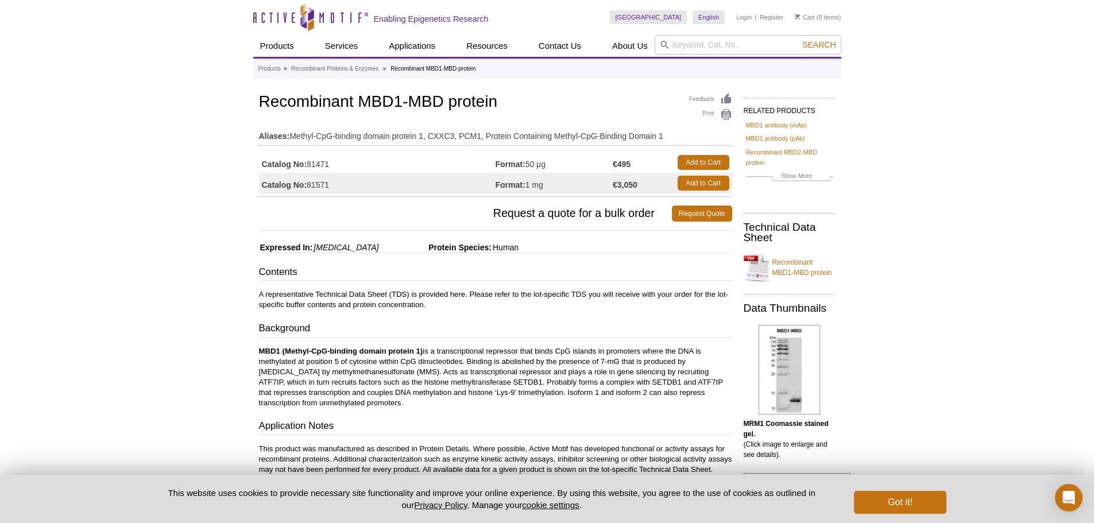
drag, startPoint x: 346, startPoint y: 190, endPoint x: 324, endPoint y: 192, distance: 22.5
click at [324, 192] on td "Catalog No: 81571" at bounding box center [377, 183] width 237 height 21
drag, startPoint x: 332, startPoint y: 167, endPoint x: 309, endPoint y: 165, distance: 23.0
click at [309, 165] on td "Catalog No: 81471" at bounding box center [377, 162] width 237 height 21
copy td "81471"
